Goal: Find specific page/section: Find specific page/section

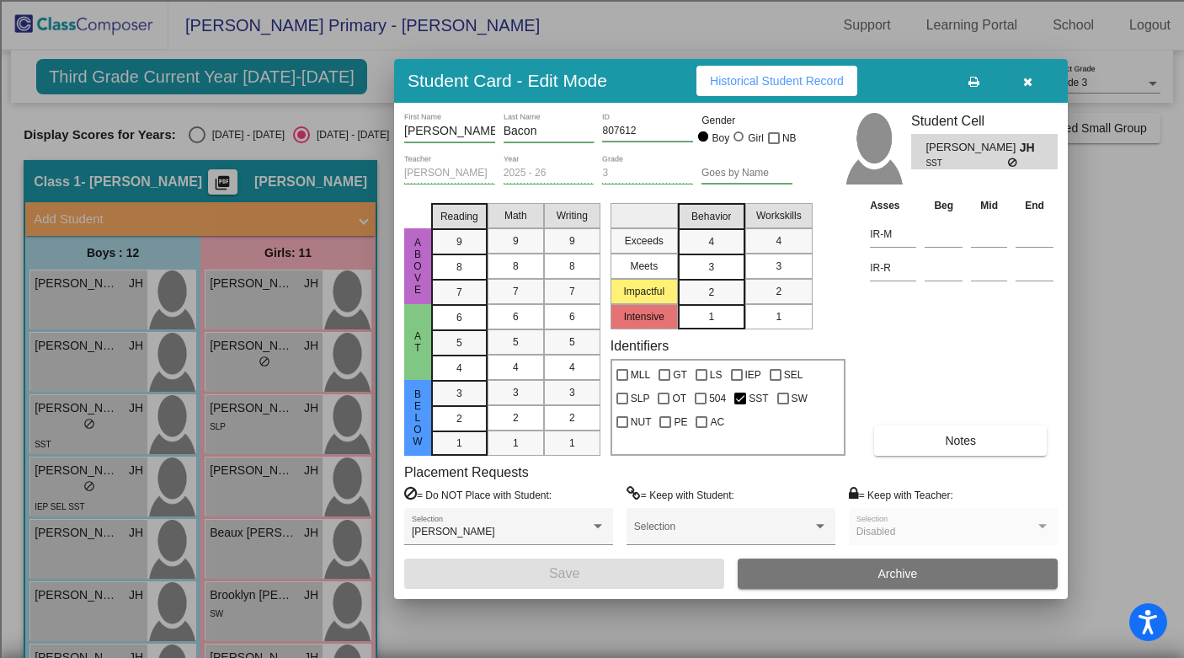
scroll to position [54, 0]
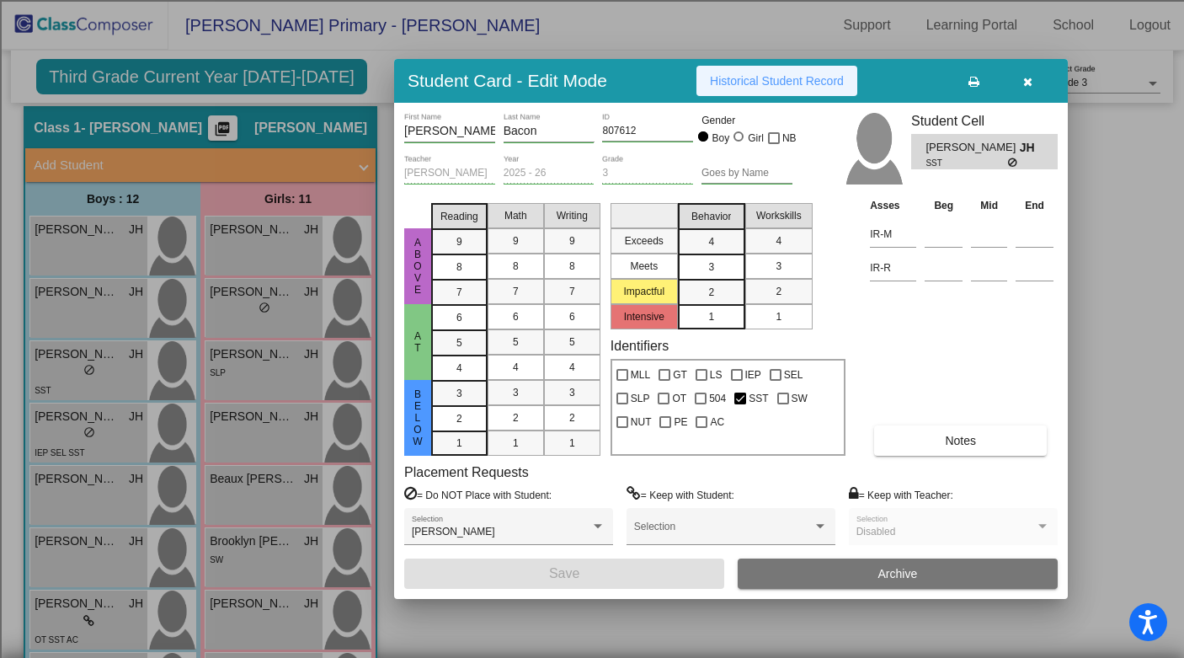
click at [775, 81] on span "Historical Student Record" at bounding box center [777, 80] width 134 height 13
click at [1033, 80] on button "button" at bounding box center [1028, 81] width 54 height 30
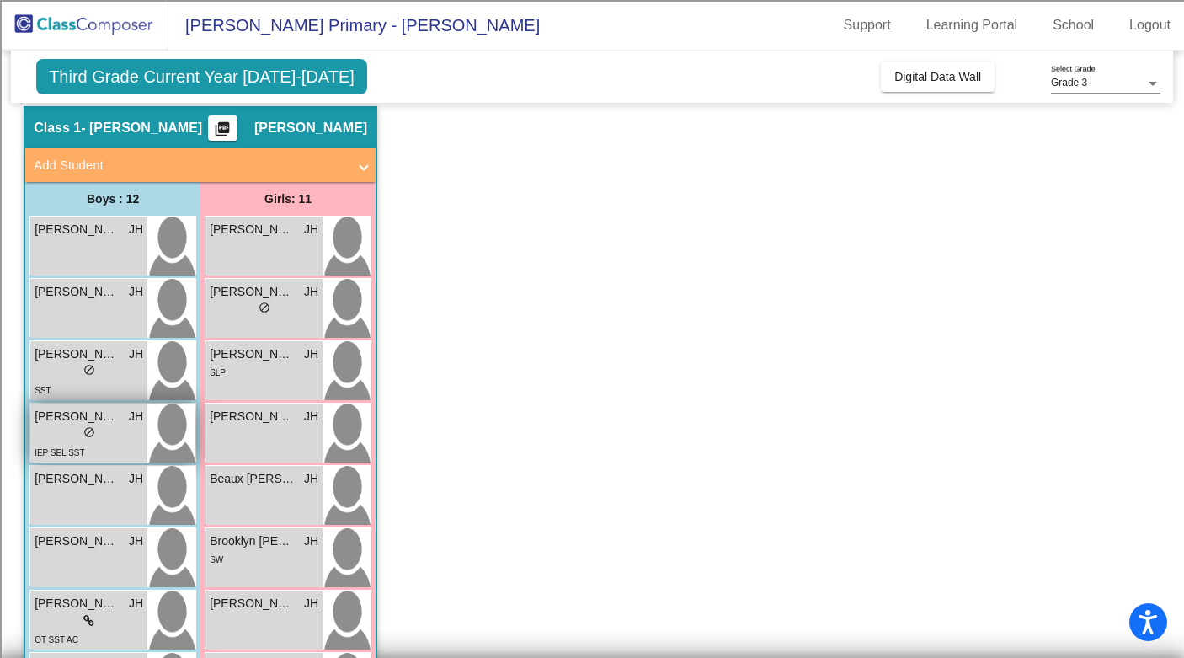
click at [99, 441] on div "lock do_not_disturb_alt" at bounding box center [89, 434] width 109 height 18
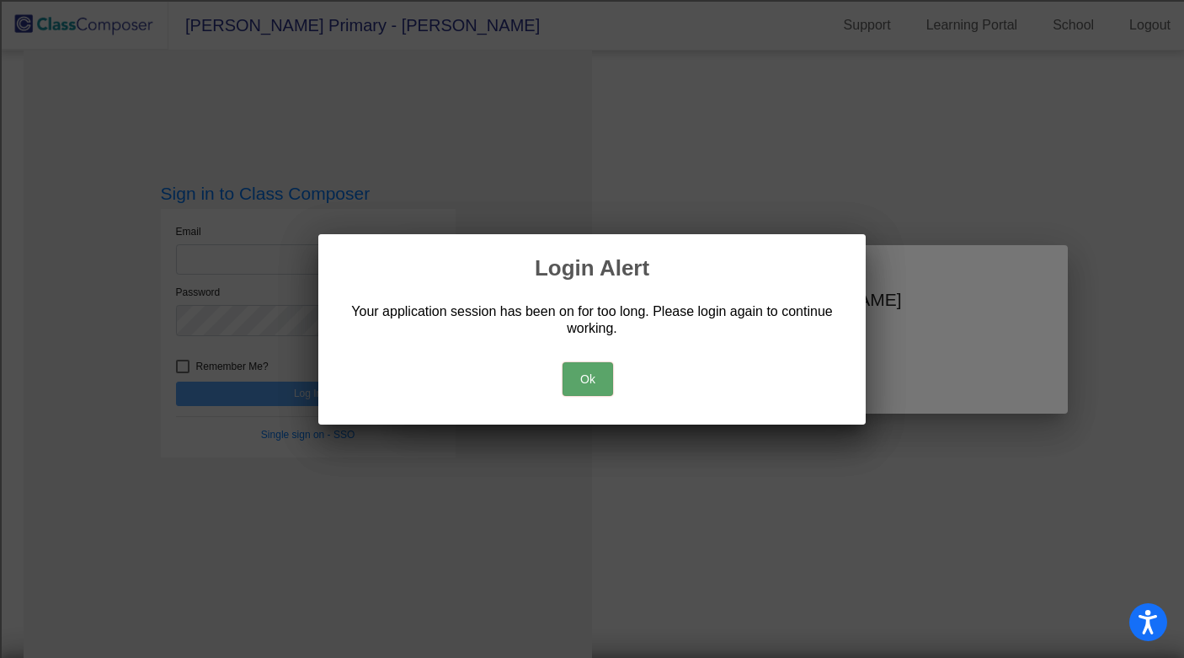
click at [99, 441] on div "Loading student card for [PERSON_NAME] Alert Your application session has been …" at bounding box center [592, 329] width 1184 height 658
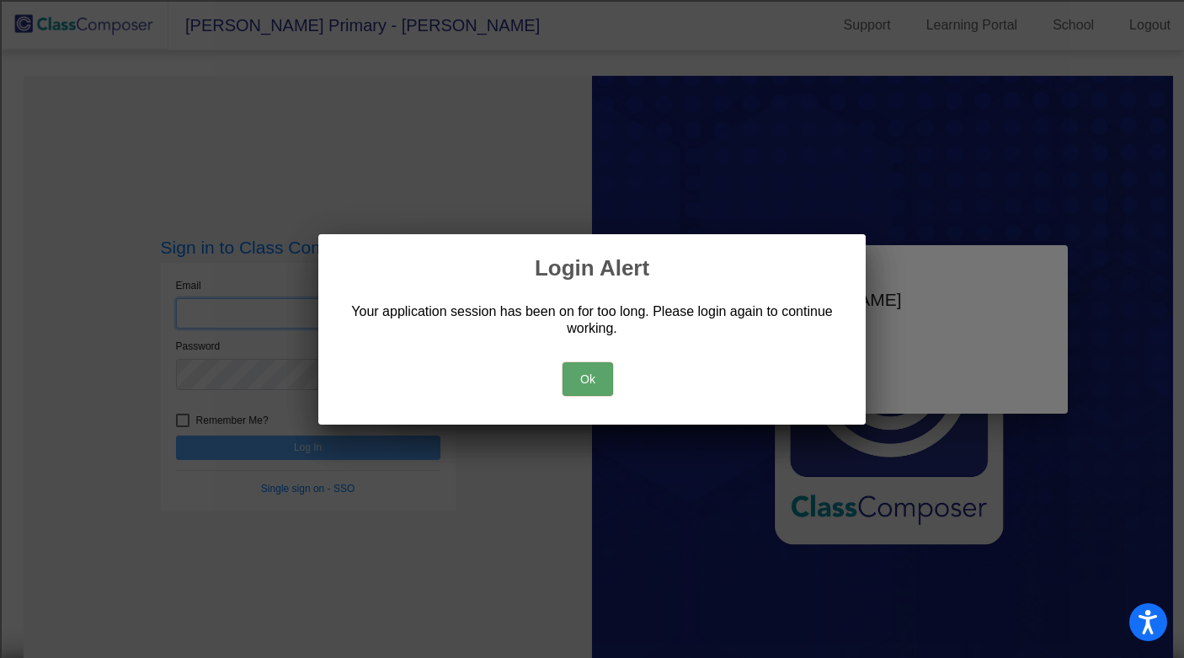
type input "[EMAIL_ADDRESS][DOMAIN_NAME]"
click at [587, 375] on button "Ok" at bounding box center [588, 379] width 51 height 34
